Goal: Navigation & Orientation: Find specific page/section

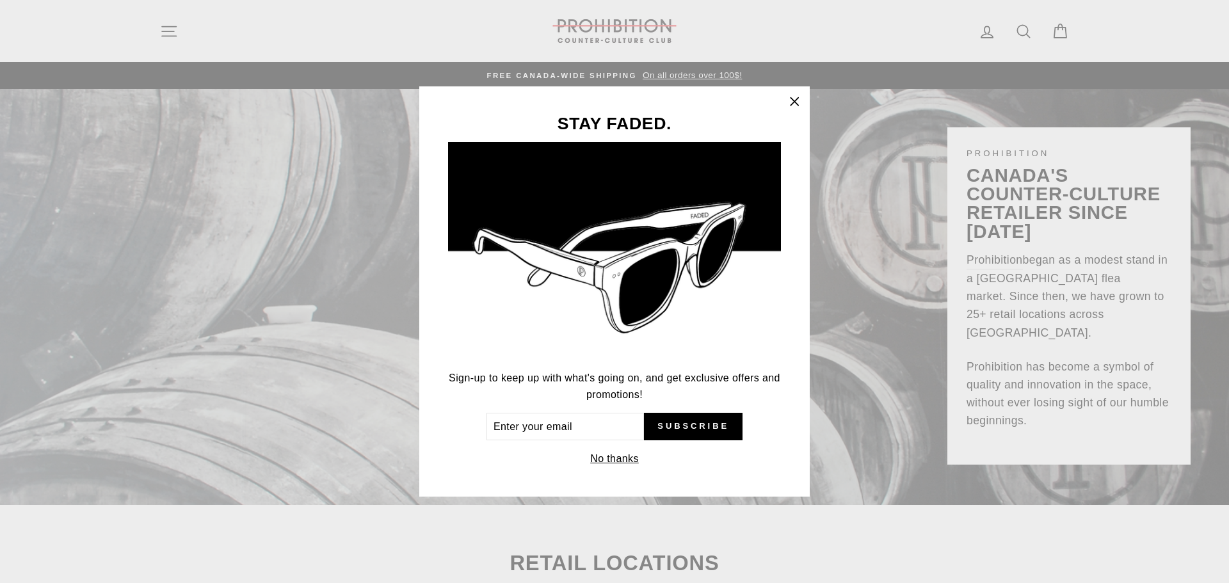
click at [791, 102] on icon "button" at bounding box center [795, 102] width 18 height 18
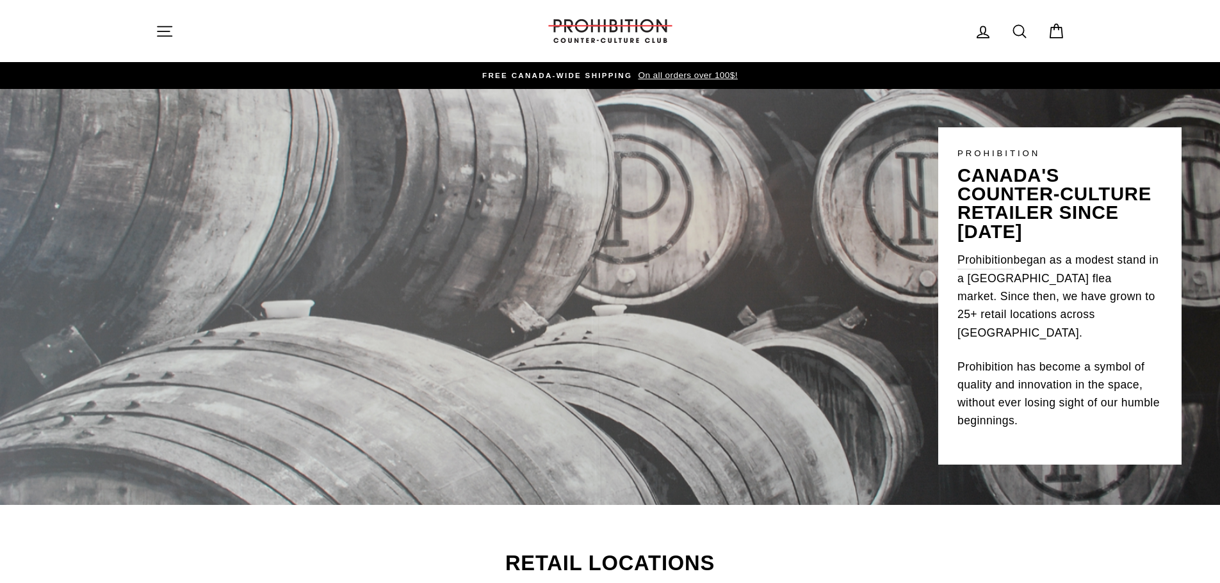
click at [163, 26] on icon "button" at bounding box center [165, 31] width 18 height 18
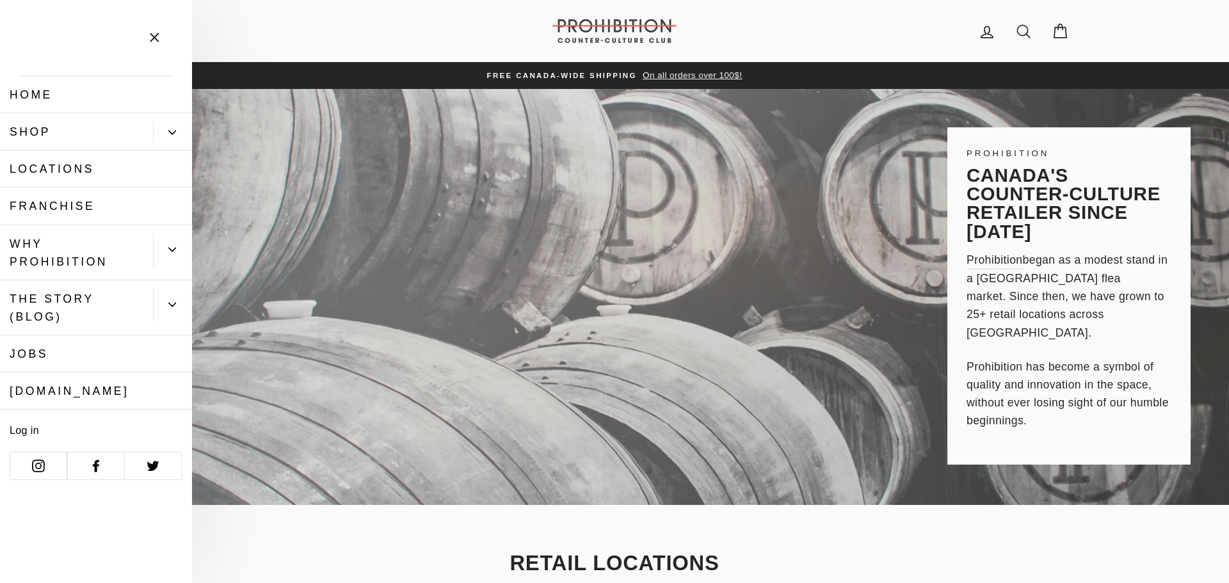
click at [175, 131] on icon "Primary" at bounding box center [172, 132] width 7 height 3
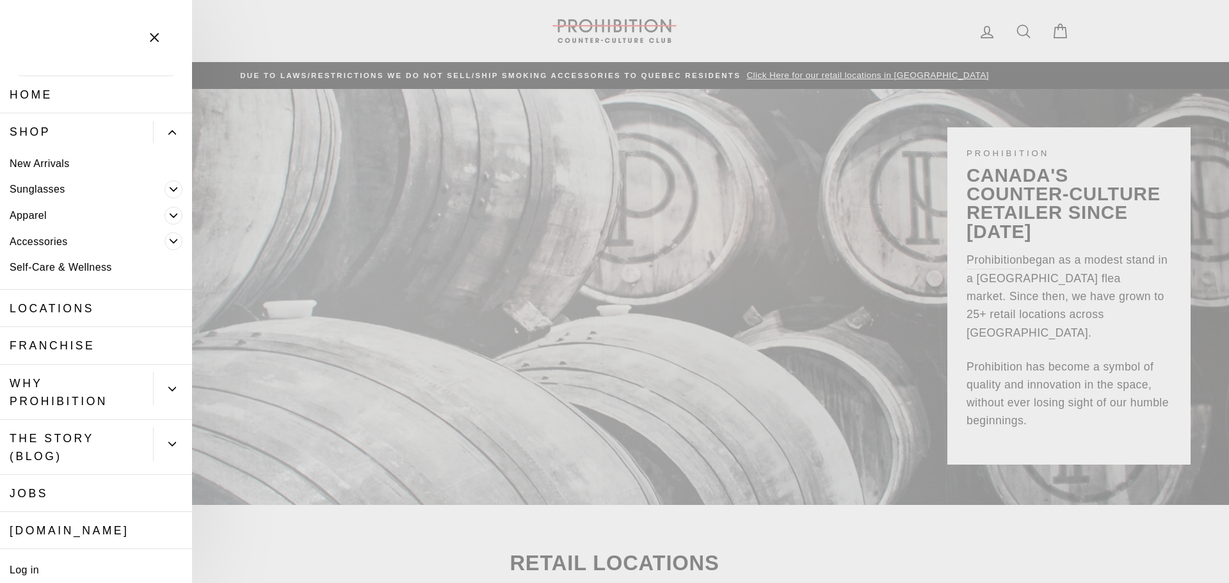
scroll to position [49, 0]
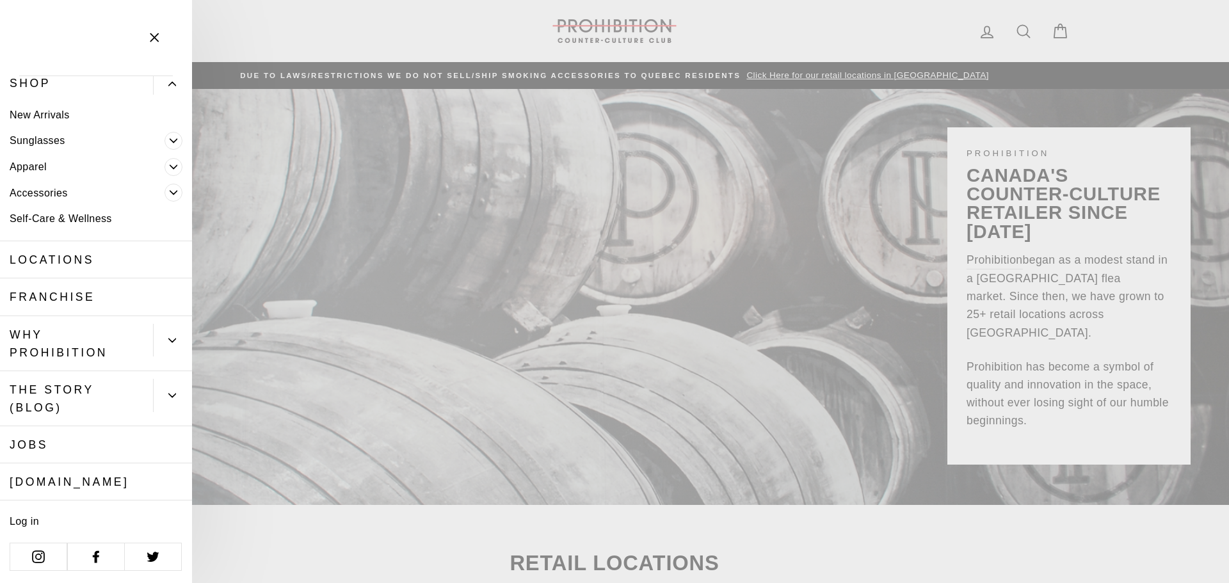
click at [168, 341] on icon "Primary" at bounding box center [172, 341] width 8 height 8
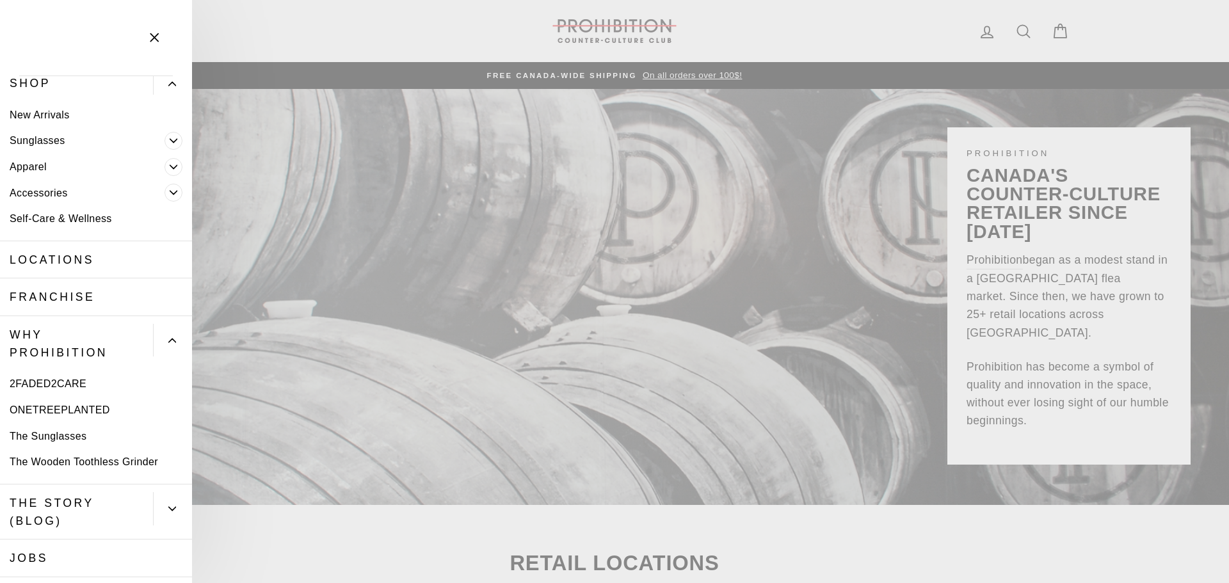
click at [168, 341] on icon "Primary" at bounding box center [172, 341] width 8 height 8
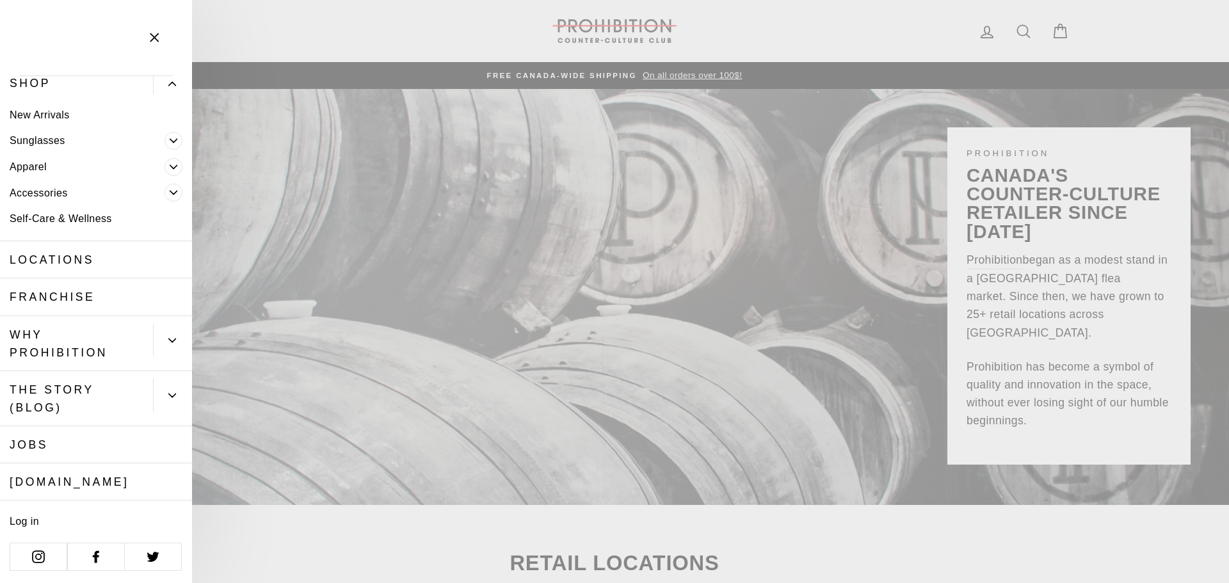
click at [168, 396] on icon "Primary" at bounding box center [172, 396] width 8 height 8
click at [169, 396] on icon "Primary" at bounding box center [172, 395] width 7 height 3
click at [170, 190] on icon "Primary" at bounding box center [174, 193] width 8 height 8
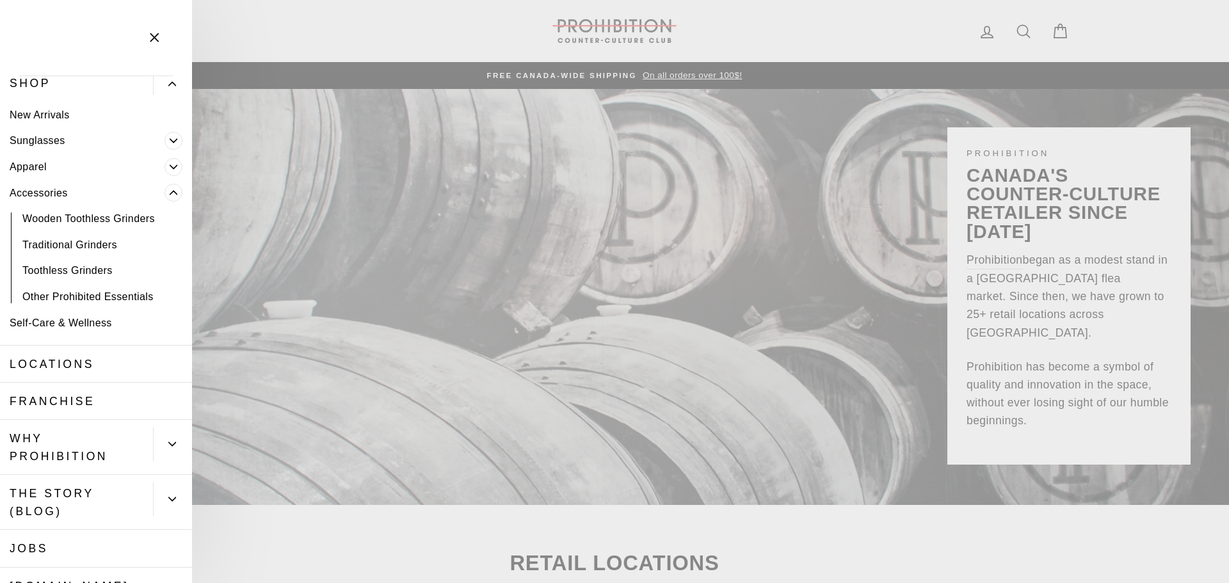
click at [97, 319] on link "Self-Care & Wellness" at bounding box center [96, 323] width 192 height 26
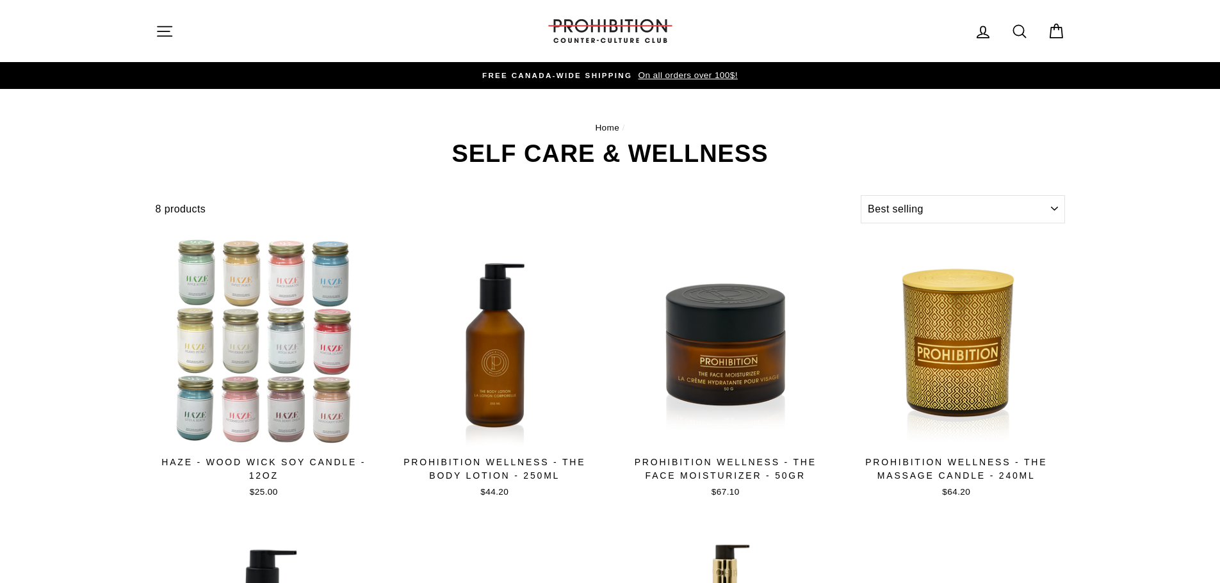
select select "best-selling"
click at [158, 28] on icon "button" at bounding box center [165, 31] width 18 height 18
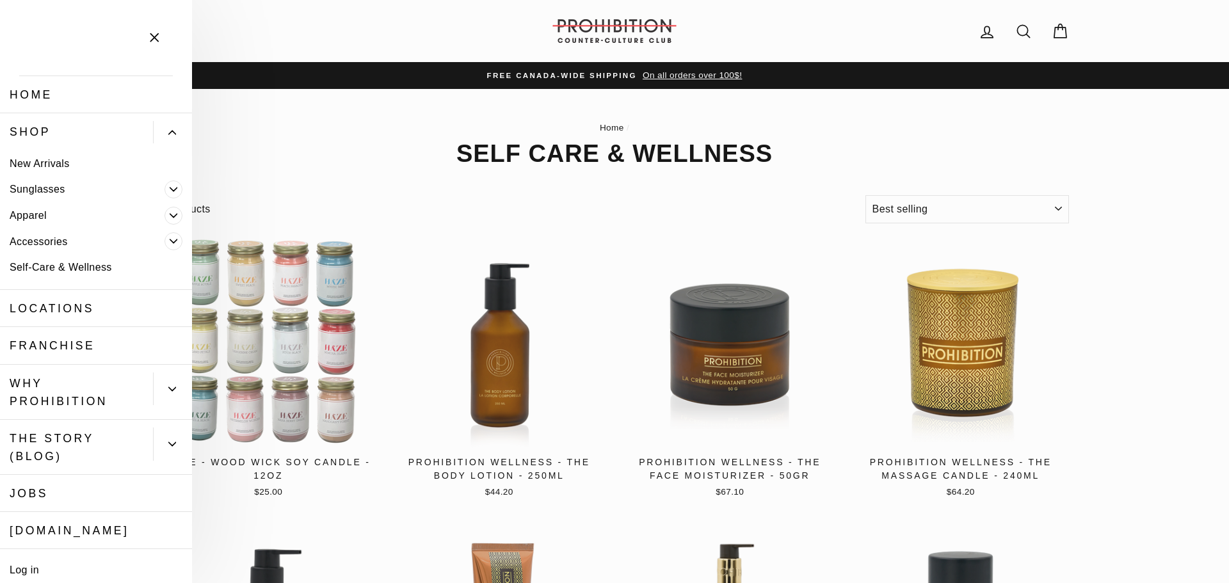
click at [54, 164] on link "New Arrivals" at bounding box center [96, 163] width 192 height 26
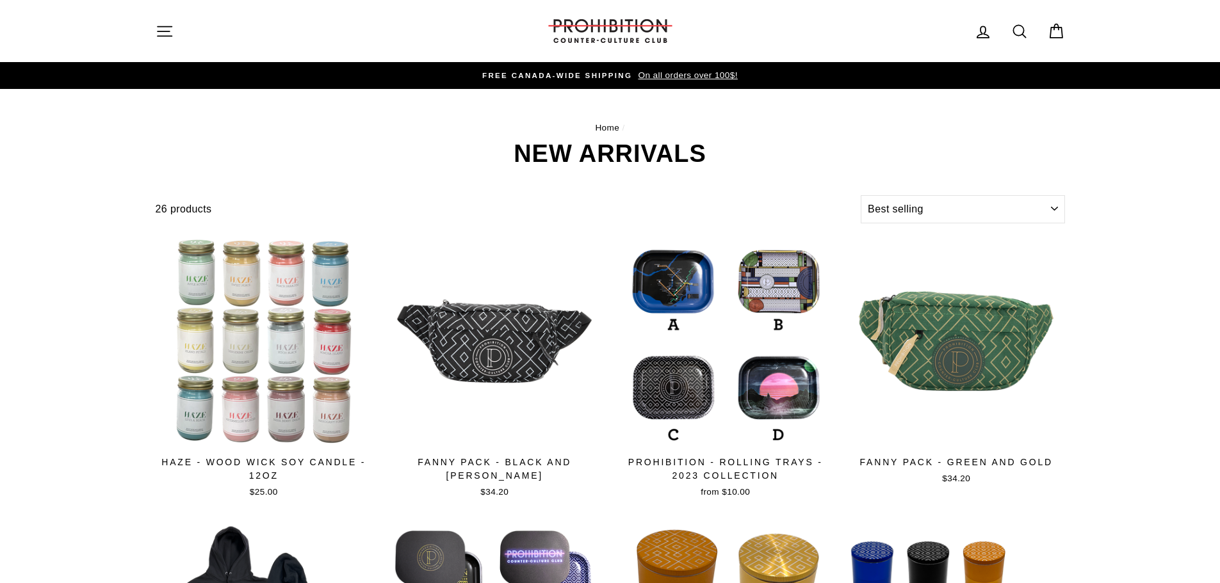
select select "best-selling"
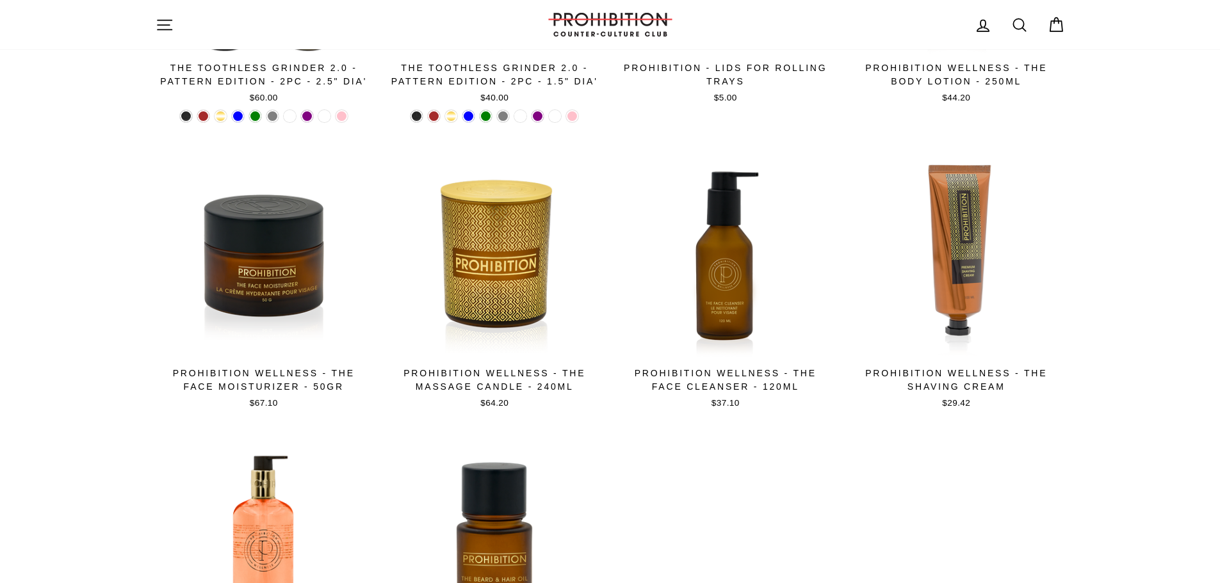
scroll to position [1335, 0]
